Goal: Go to known website: Access a specific website the user already knows

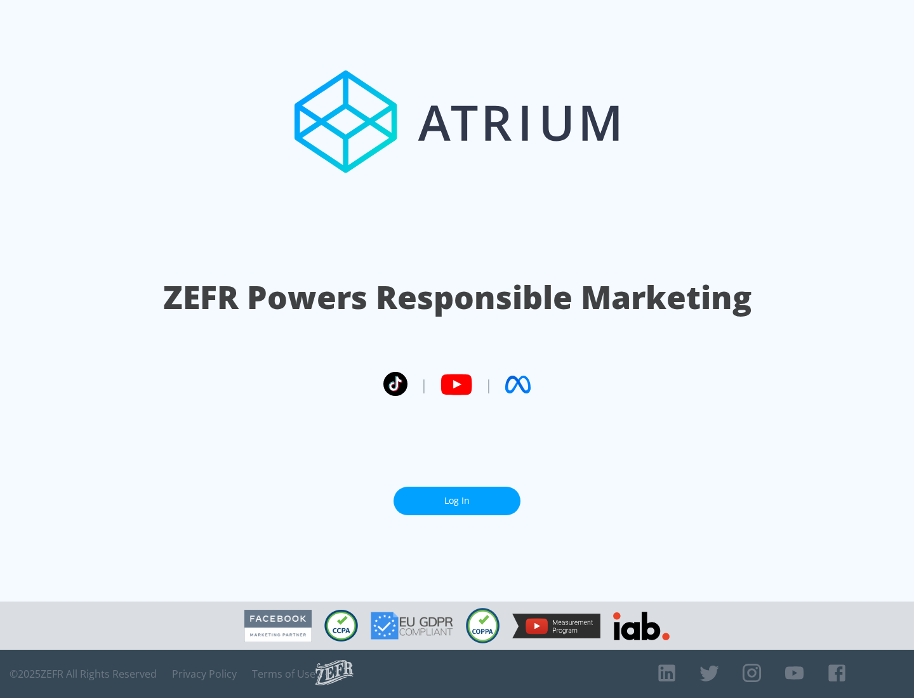
click at [457, 501] on link "Log In" at bounding box center [457, 501] width 127 height 29
